Goal: Obtain resource: Download file/media

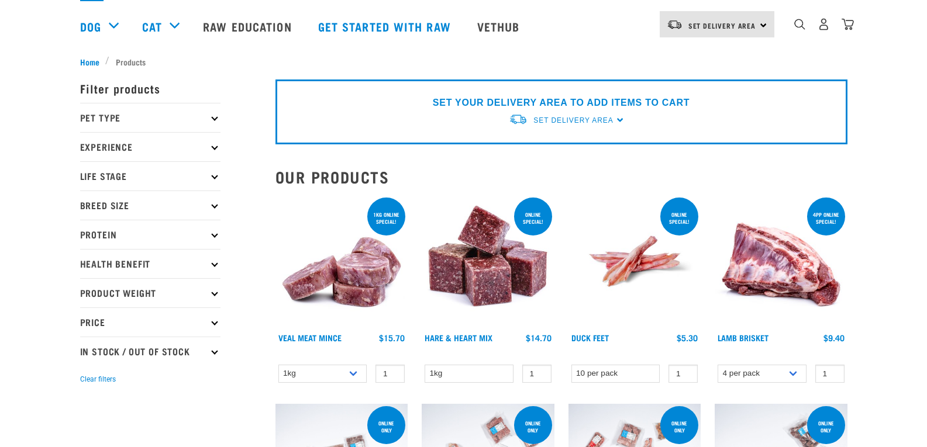
scroll to position [117, 0]
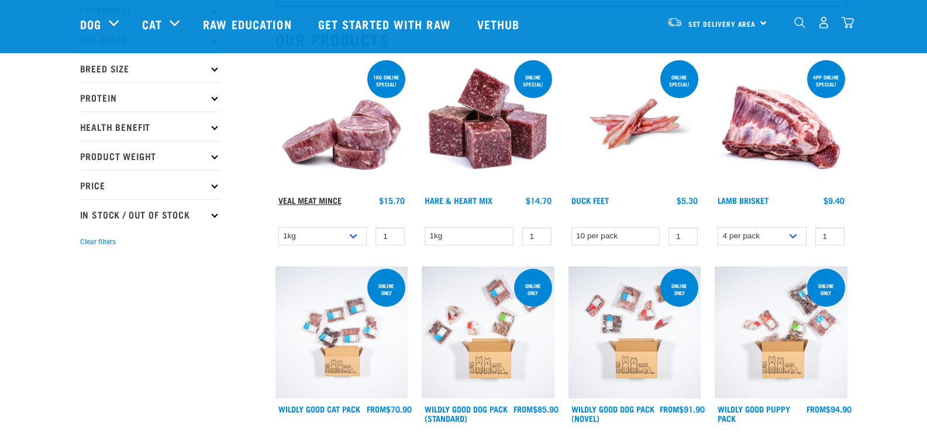
click at [327, 201] on link "Veal Meat Mince" at bounding box center [309, 200] width 63 height 4
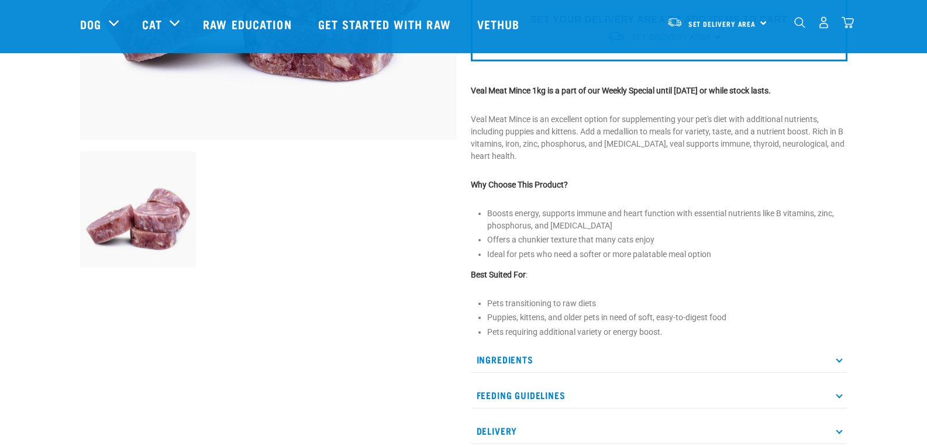
scroll to position [468, 0]
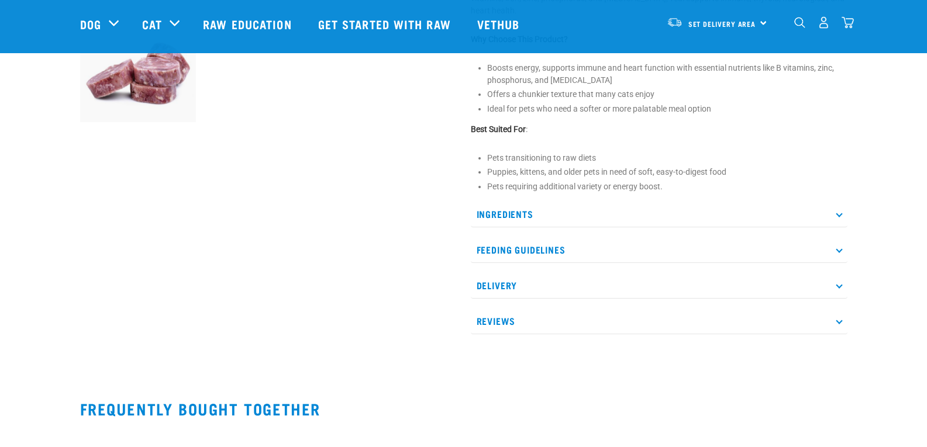
click at [839, 211] on icon at bounding box center [839, 214] width 6 height 6
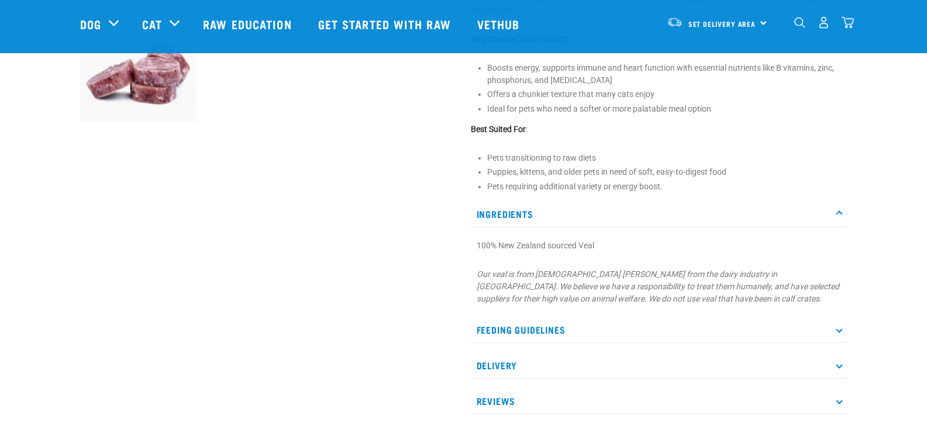
click at [838, 329] on icon at bounding box center [839, 329] width 6 height 6
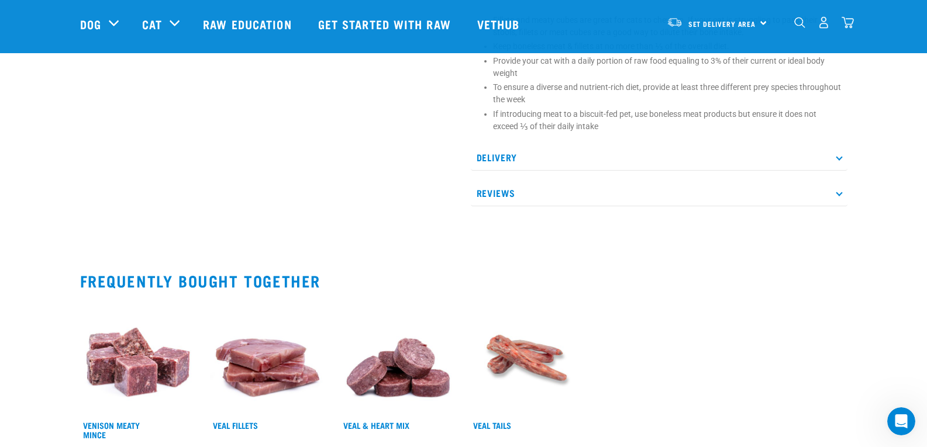
scroll to position [819, 0]
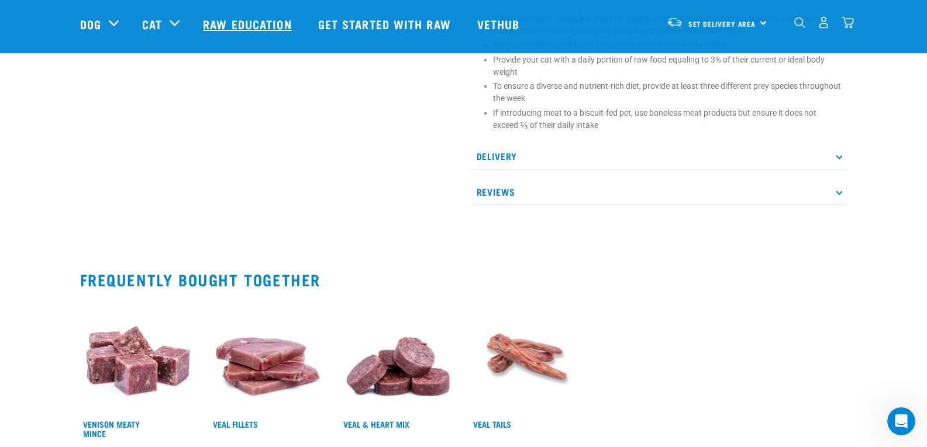
click at [274, 30] on link "Raw Education" at bounding box center [248, 24] width 115 height 47
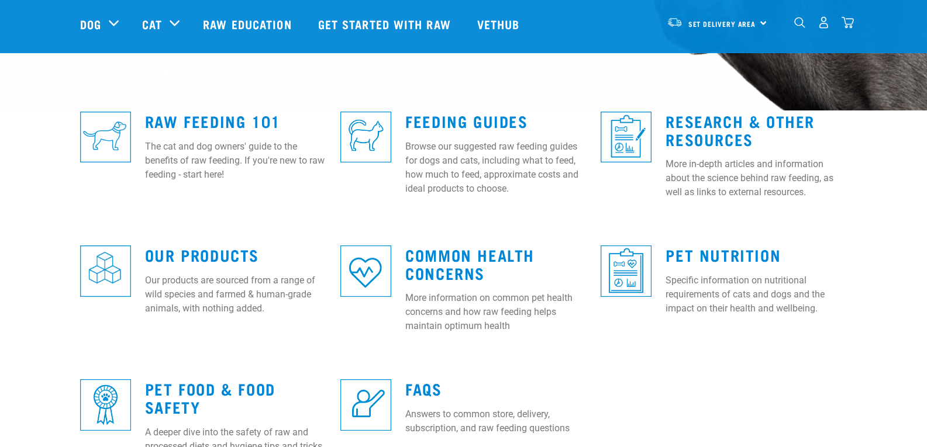
scroll to position [292, 0]
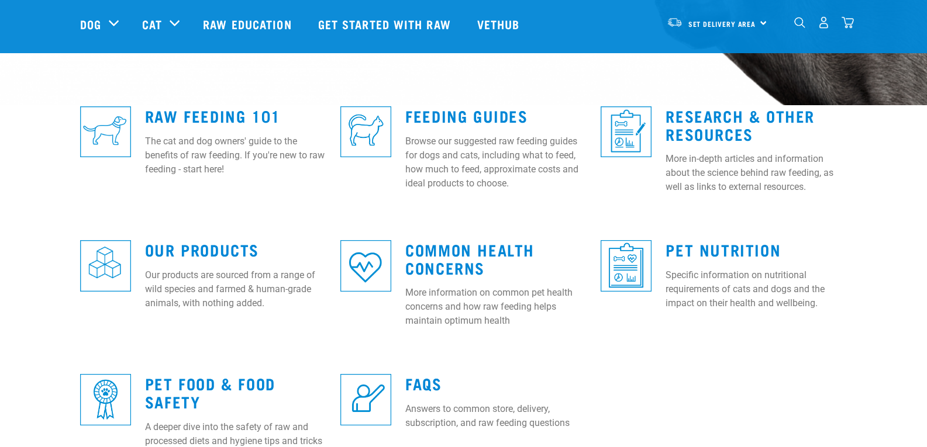
click at [797, 23] on img "dropdown navigation" at bounding box center [799, 22] width 11 height 11
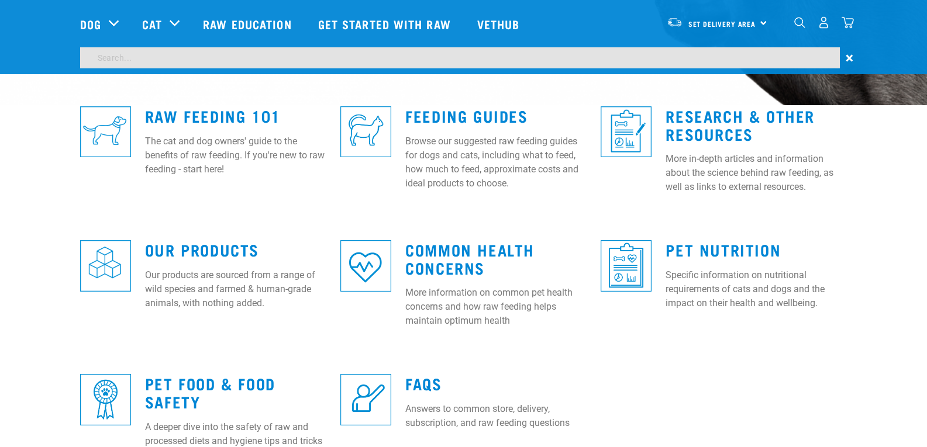
click at [299, 60] on input "search" at bounding box center [460, 57] width 760 height 21
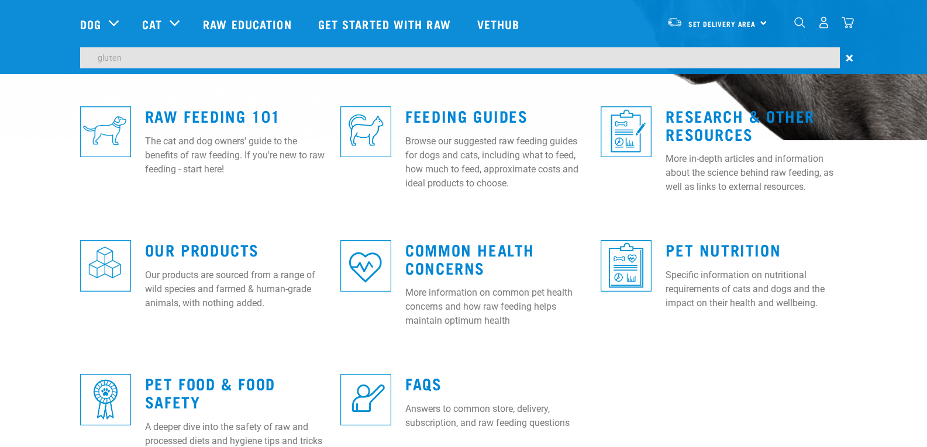
type input "gluten"
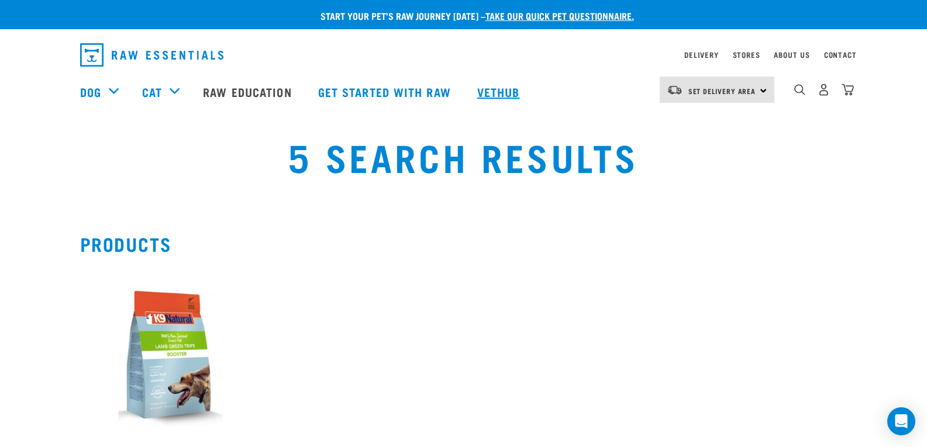
click at [488, 92] on link "Vethub" at bounding box center [500, 91] width 69 height 47
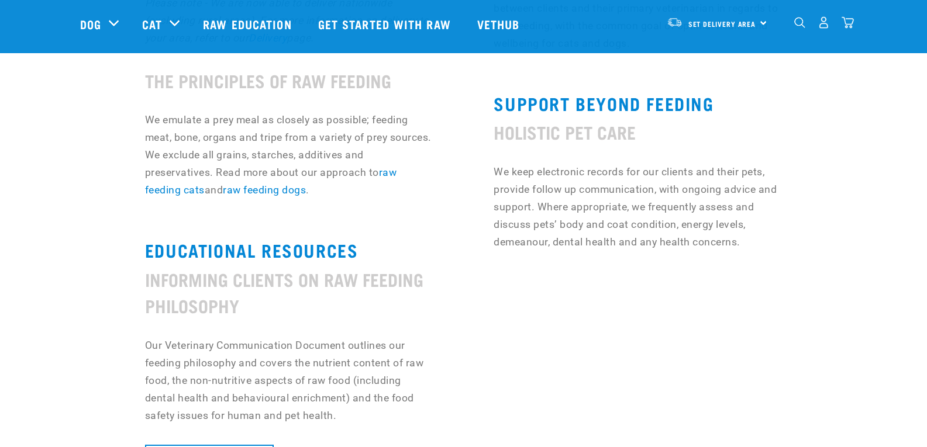
scroll to position [936, 0]
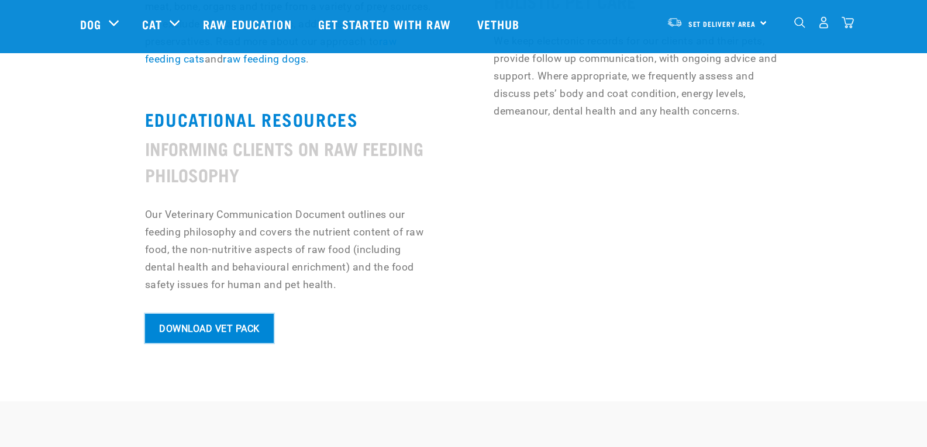
click at [208, 333] on link "Download Vet Pack" at bounding box center [209, 328] width 129 height 29
